Goal: Information Seeking & Learning: Understand process/instructions

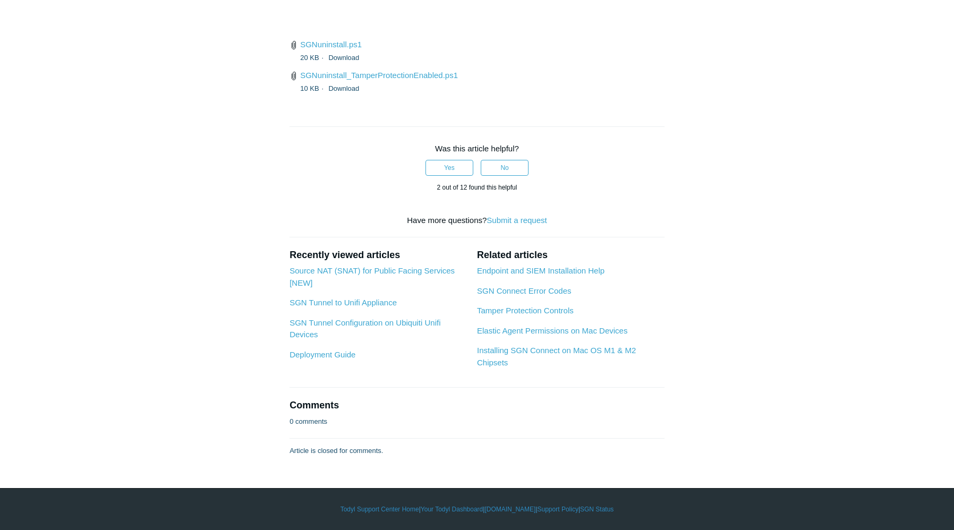
scroll to position [3046, 0]
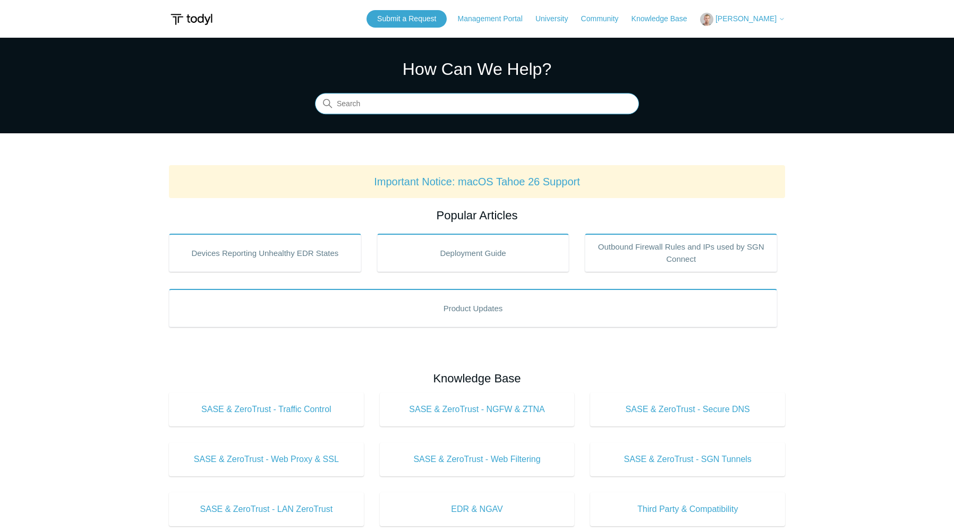
click at [387, 104] on input "Search" at bounding box center [477, 104] width 324 height 21
type input "u"
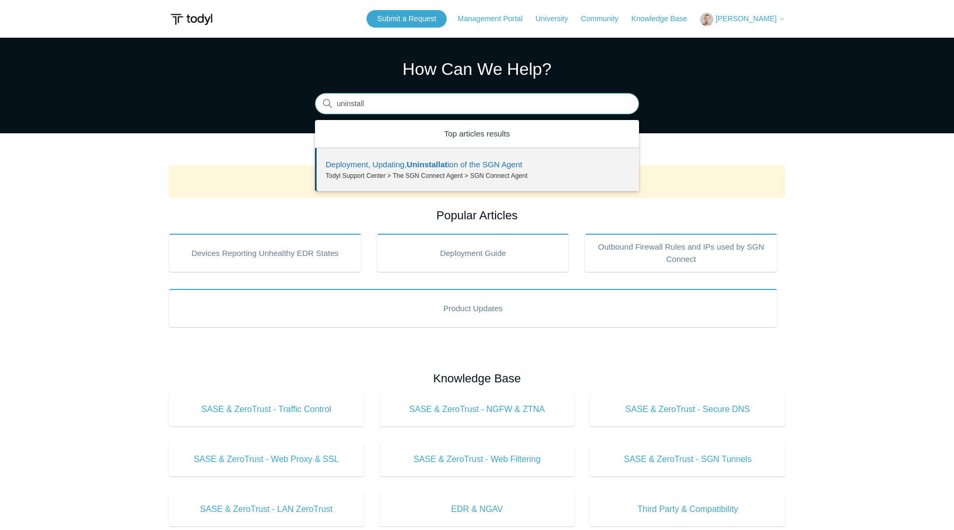
drag, startPoint x: 463, startPoint y: 161, endPoint x: 7, endPoint y: 120, distance: 457.7
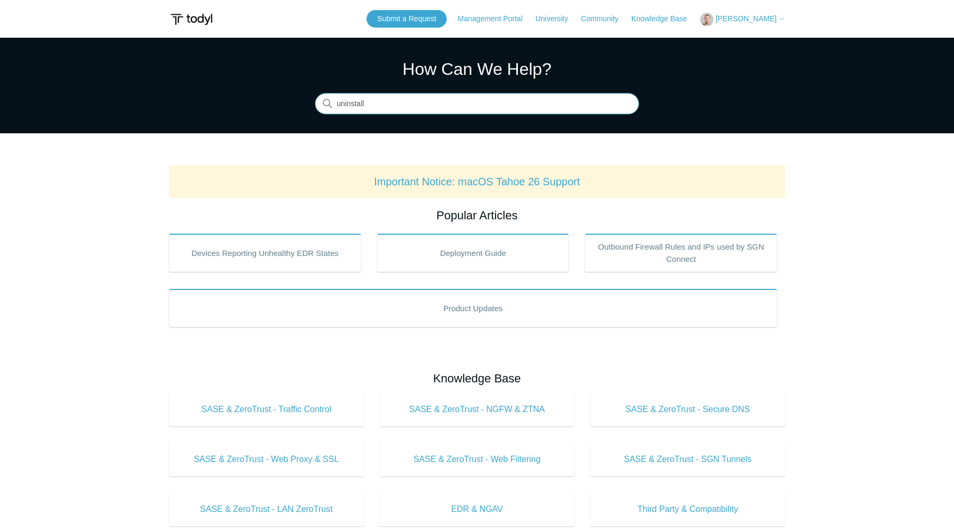
type input "uninstall"
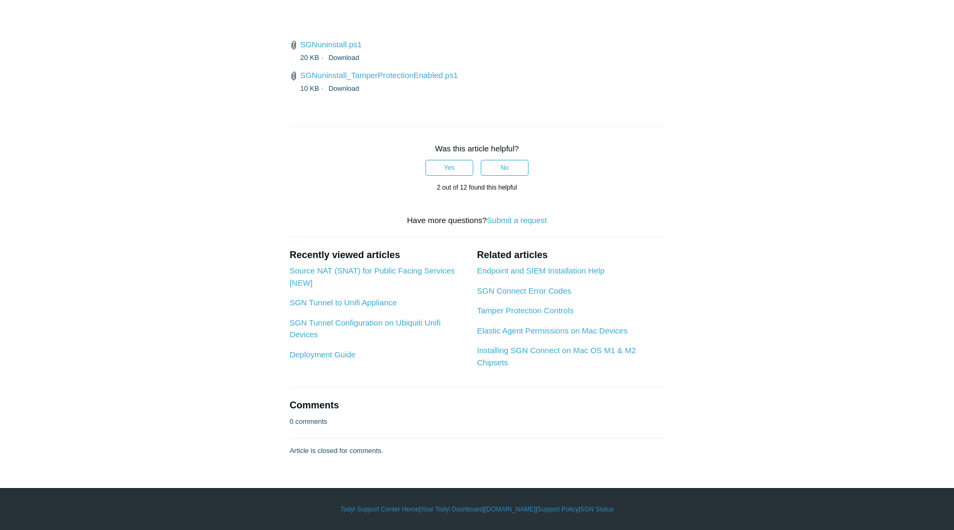
scroll to position [3046, 0]
